Goal: Task Accomplishment & Management: Manage account settings

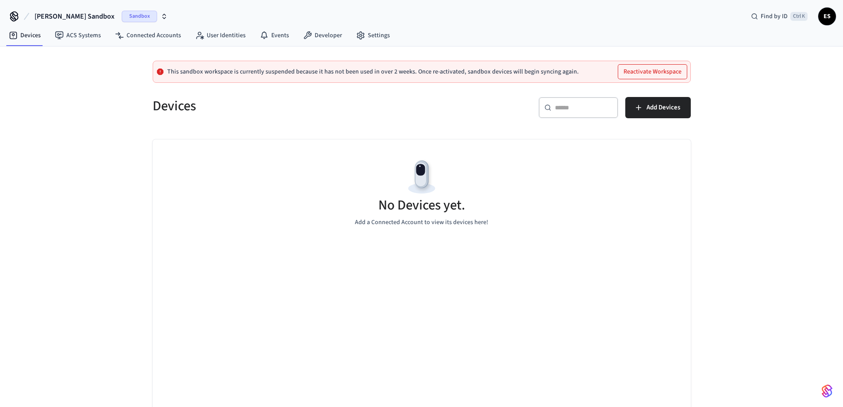
click at [122, 17] on span "Sandbox" at bounding box center [139, 17] width 35 height 12
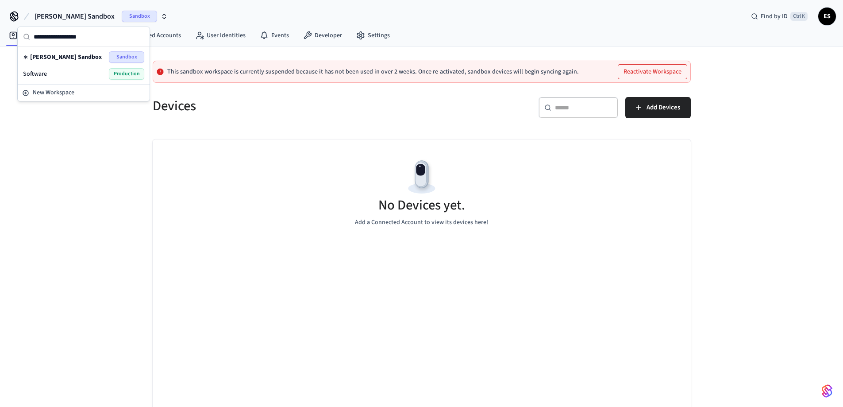
click at [67, 71] on div "Software Production" at bounding box center [83, 74] width 121 height 12
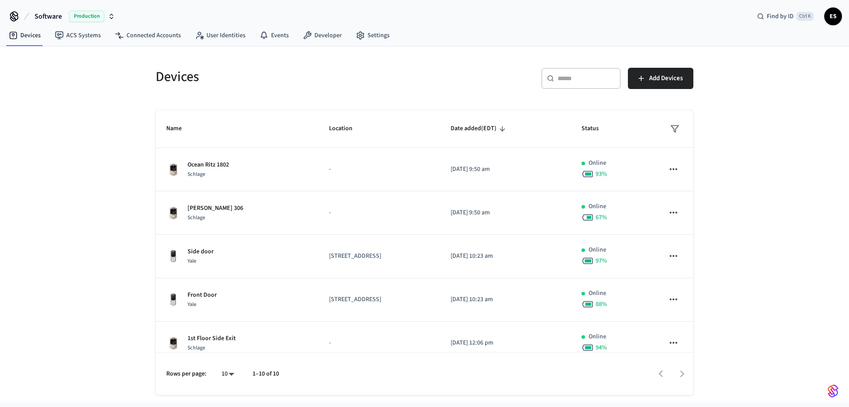
click at [349, 17] on div "Software Production Find by ID Ctrl K ES" at bounding box center [424, 13] width 849 height 26
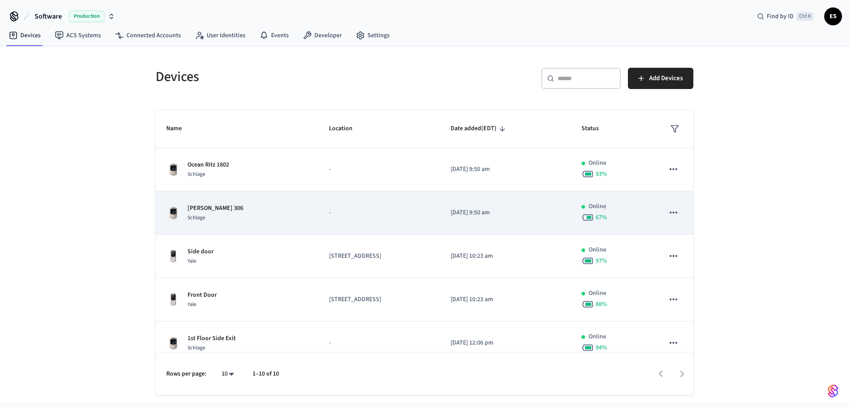
scroll to position [226, 0]
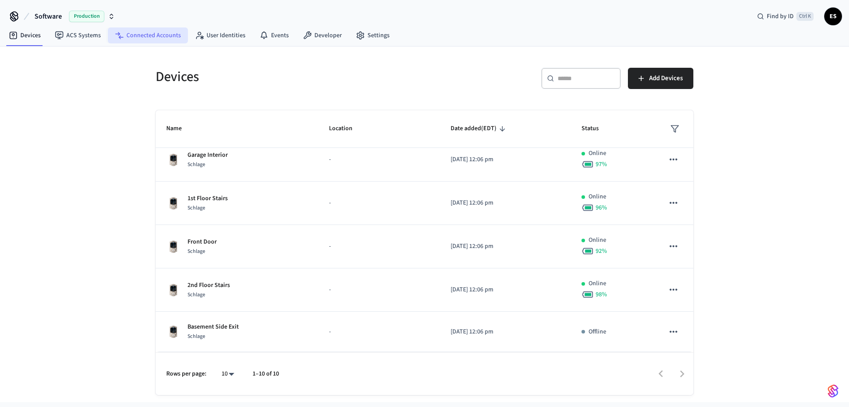
click at [157, 37] on link "Connected Accounts" at bounding box center [148, 35] width 80 height 16
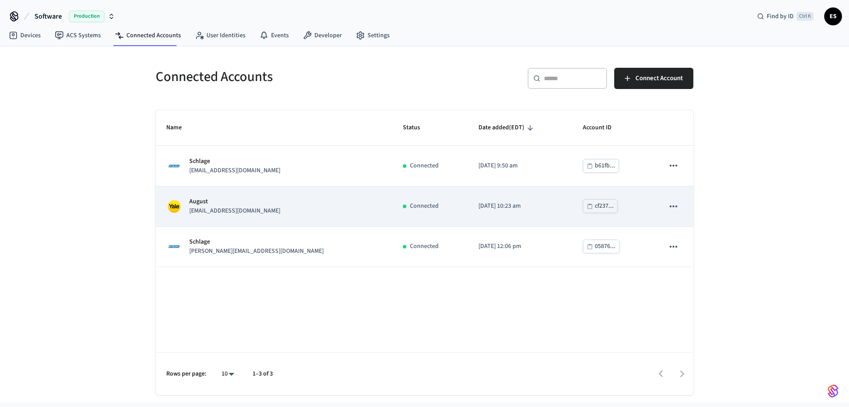
click at [670, 204] on icon "sticky table" at bounding box center [674, 206] width 12 height 12
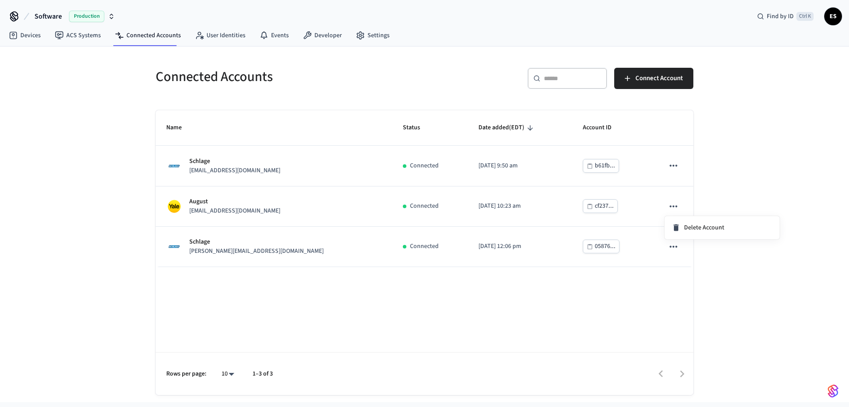
click at [421, 343] on div at bounding box center [424, 203] width 849 height 407
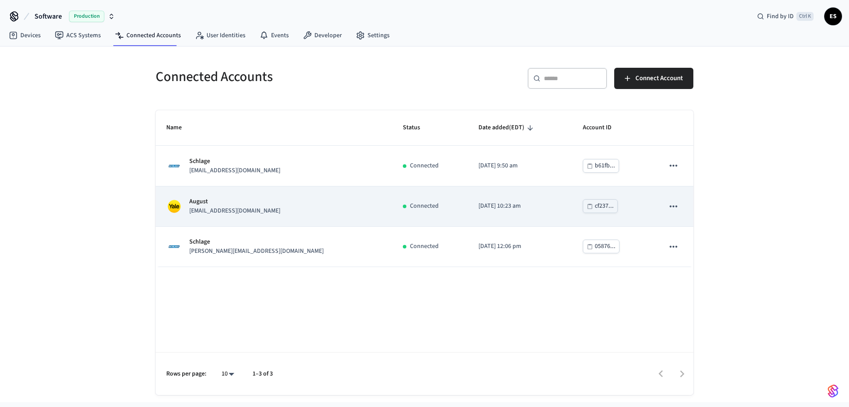
click at [242, 203] on p "August" at bounding box center [234, 201] width 91 height 9
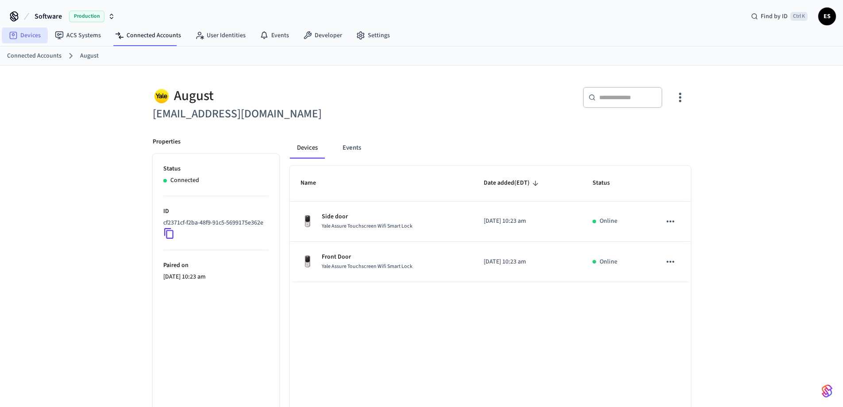
click at [31, 36] on link "Devices" at bounding box center [25, 35] width 46 height 16
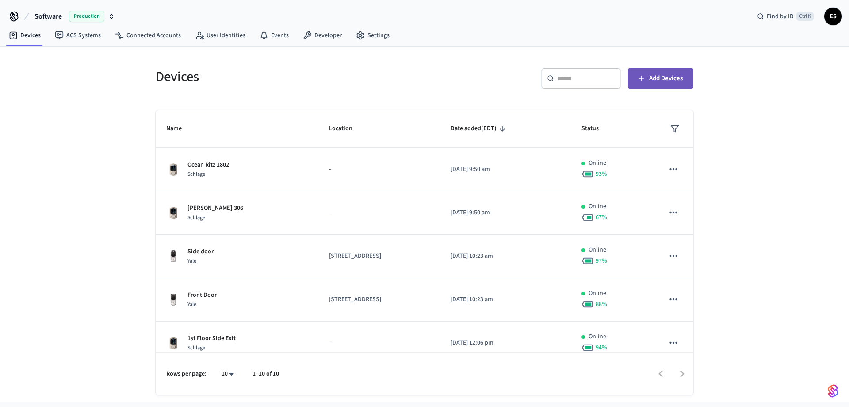
click at [665, 70] on button "Add Devices" at bounding box center [660, 78] width 65 height 21
click at [656, 75] on span "Add Devices" at bounding box center [666, 79] width 34 height 12
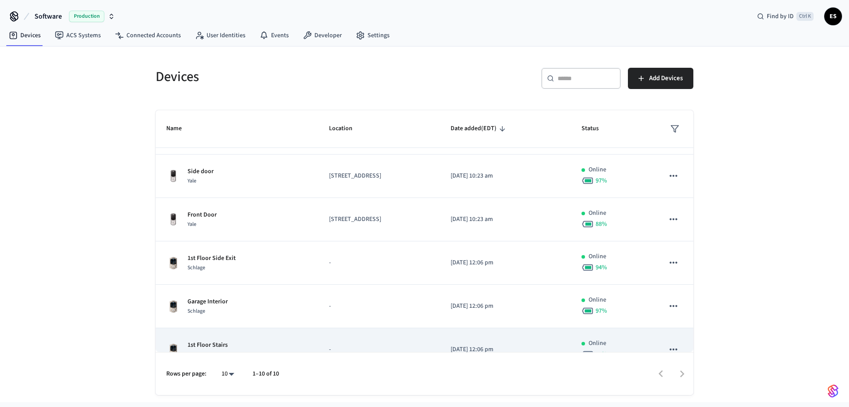
scroll to position [226, 0]
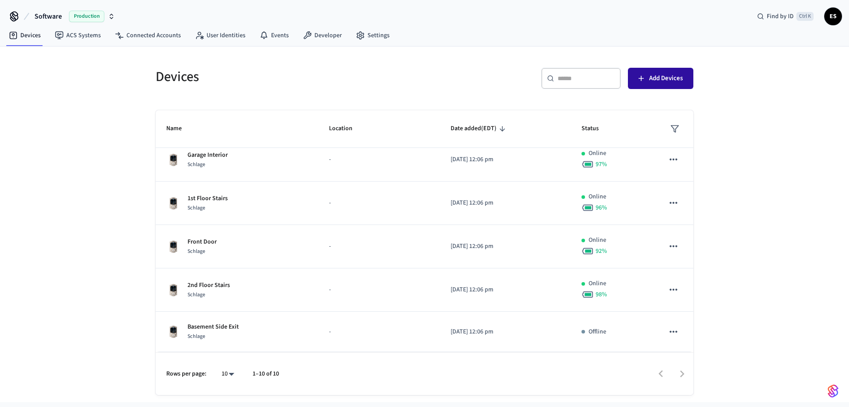
click at [667, 82] on span "Add Devices" at bounding box center [666, 79] width 34 height 12
